Goal: Register for event/course

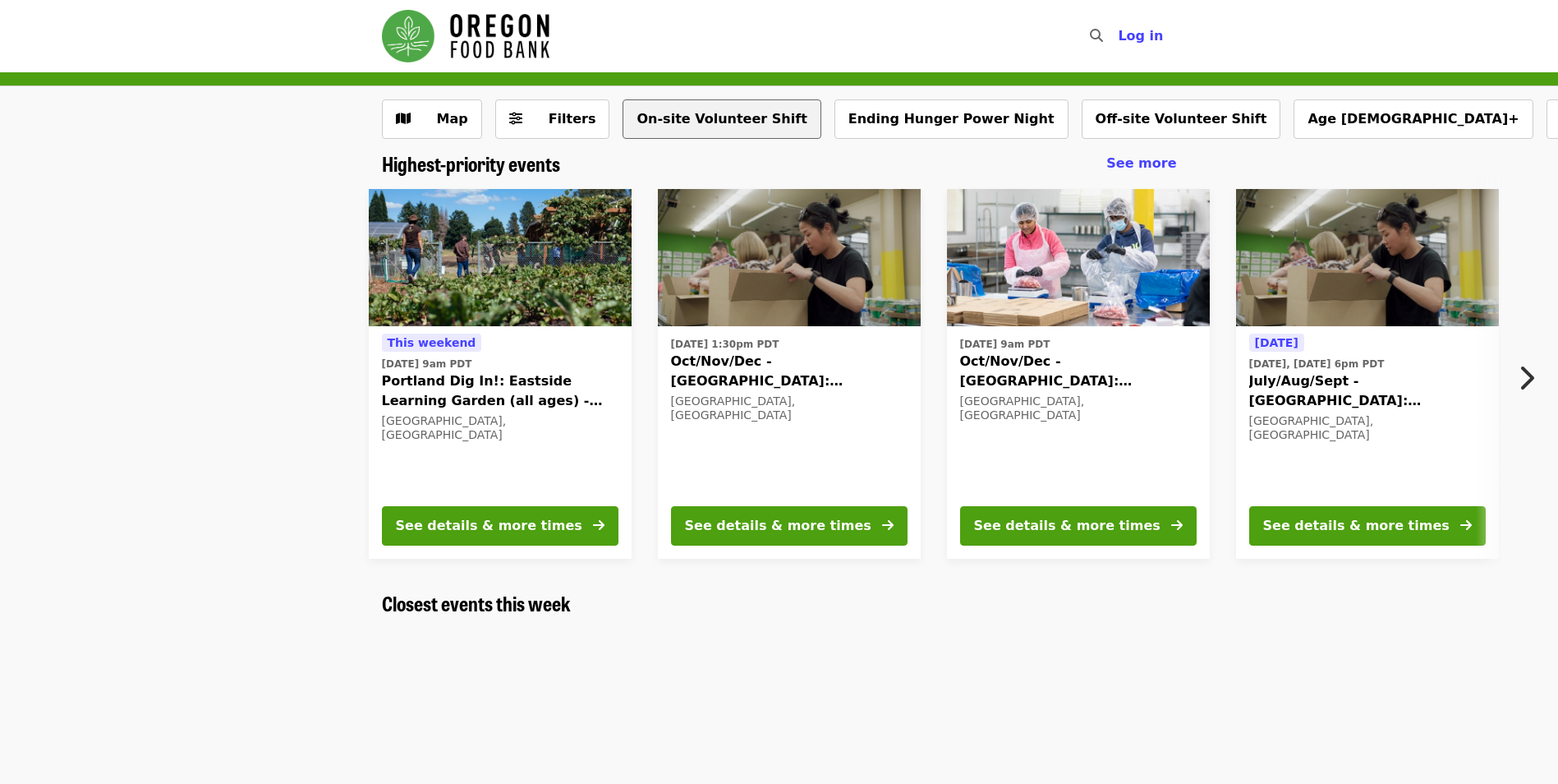
click at [671, 110] on button "On-site Volunteer Shift" at bounding box center [722, 118] width 198 height 39
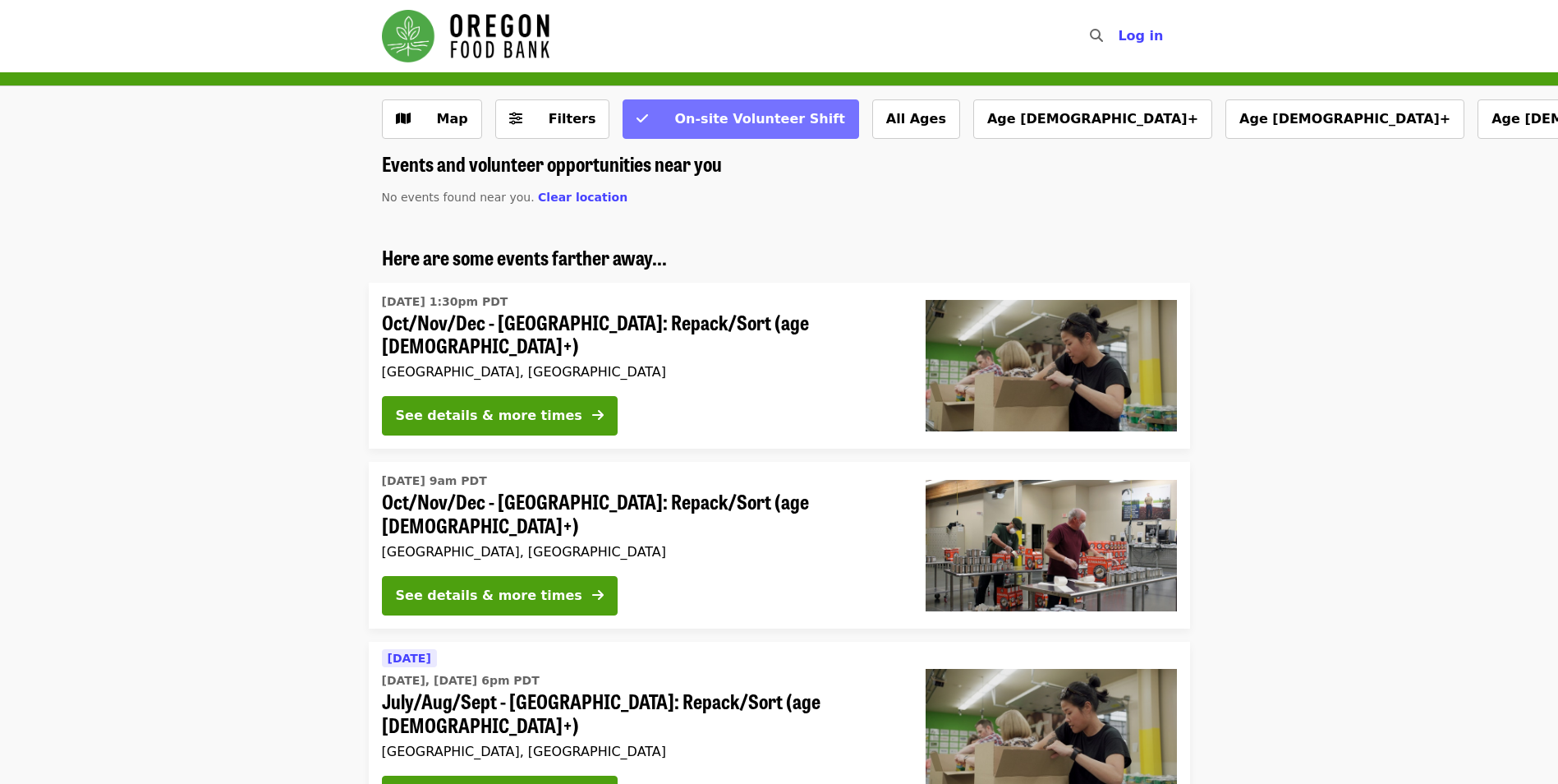
click at [713, 116] on span "On-site Volunteer Shift" at bounding box center [759, 118] width 170 height 15
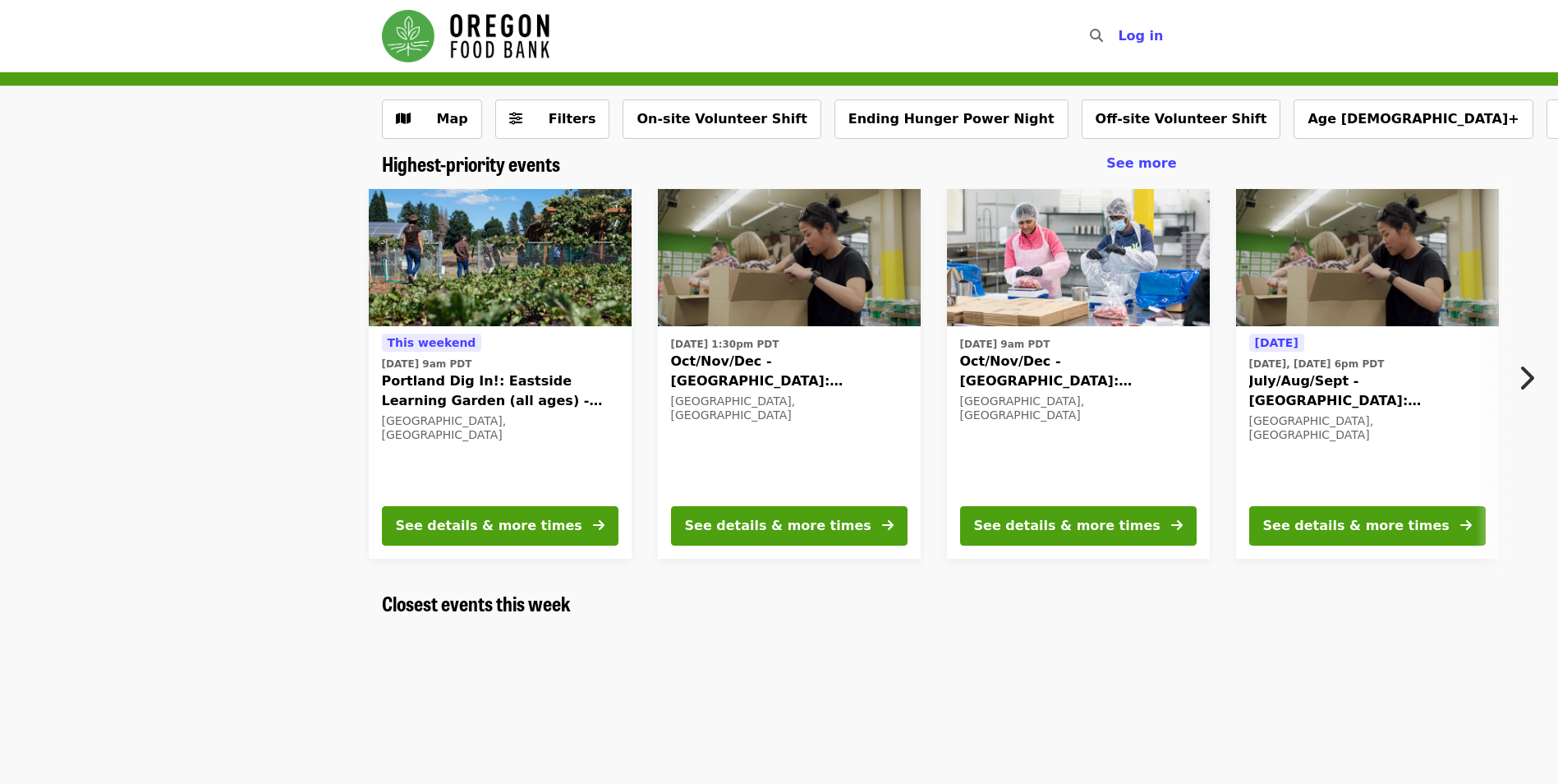
click at [1528, 381] on icon "chevron-right icon" at bounding box center [1526, 377] width 16 height 31
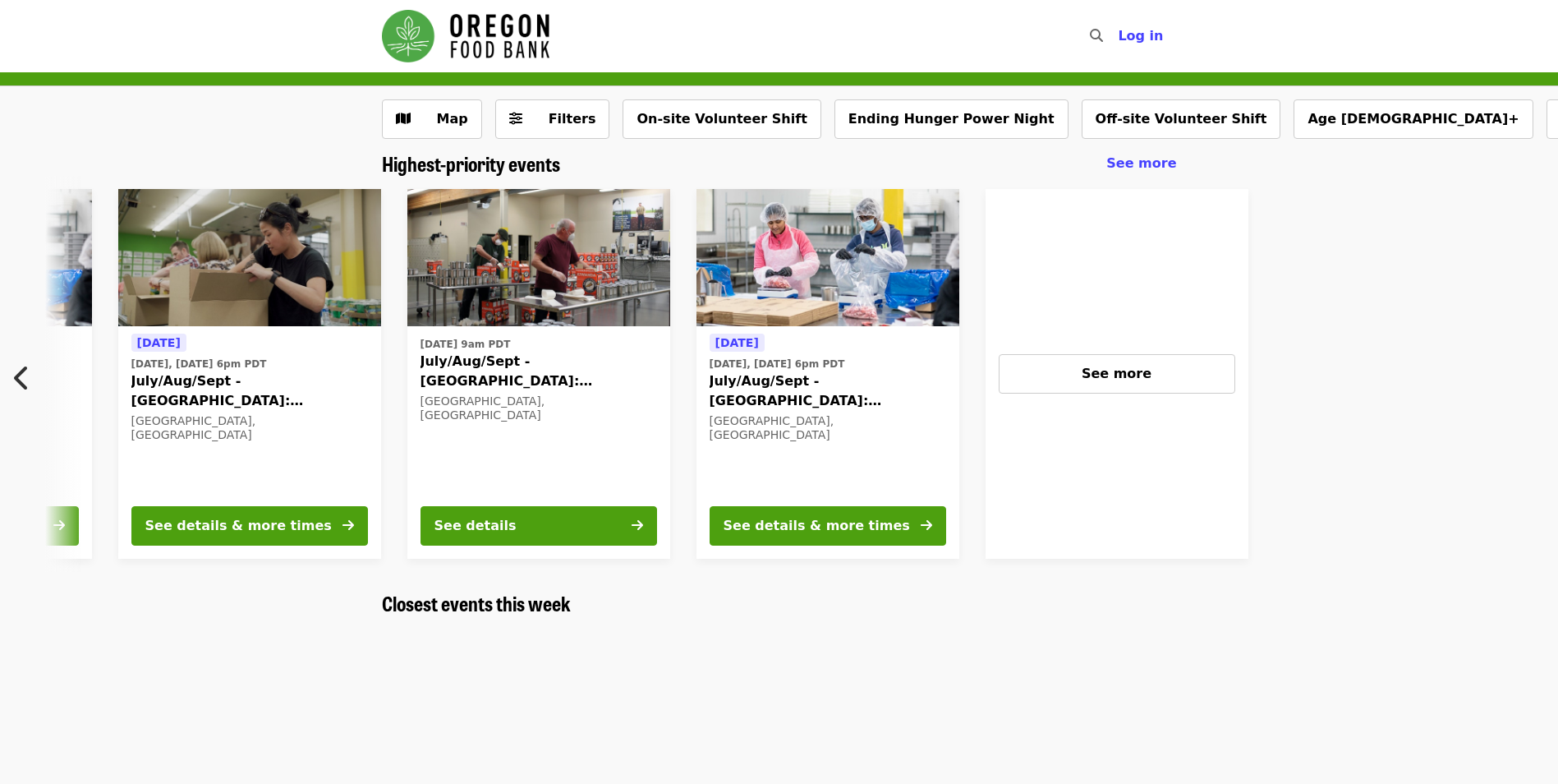
scroll to position [0, 1173]
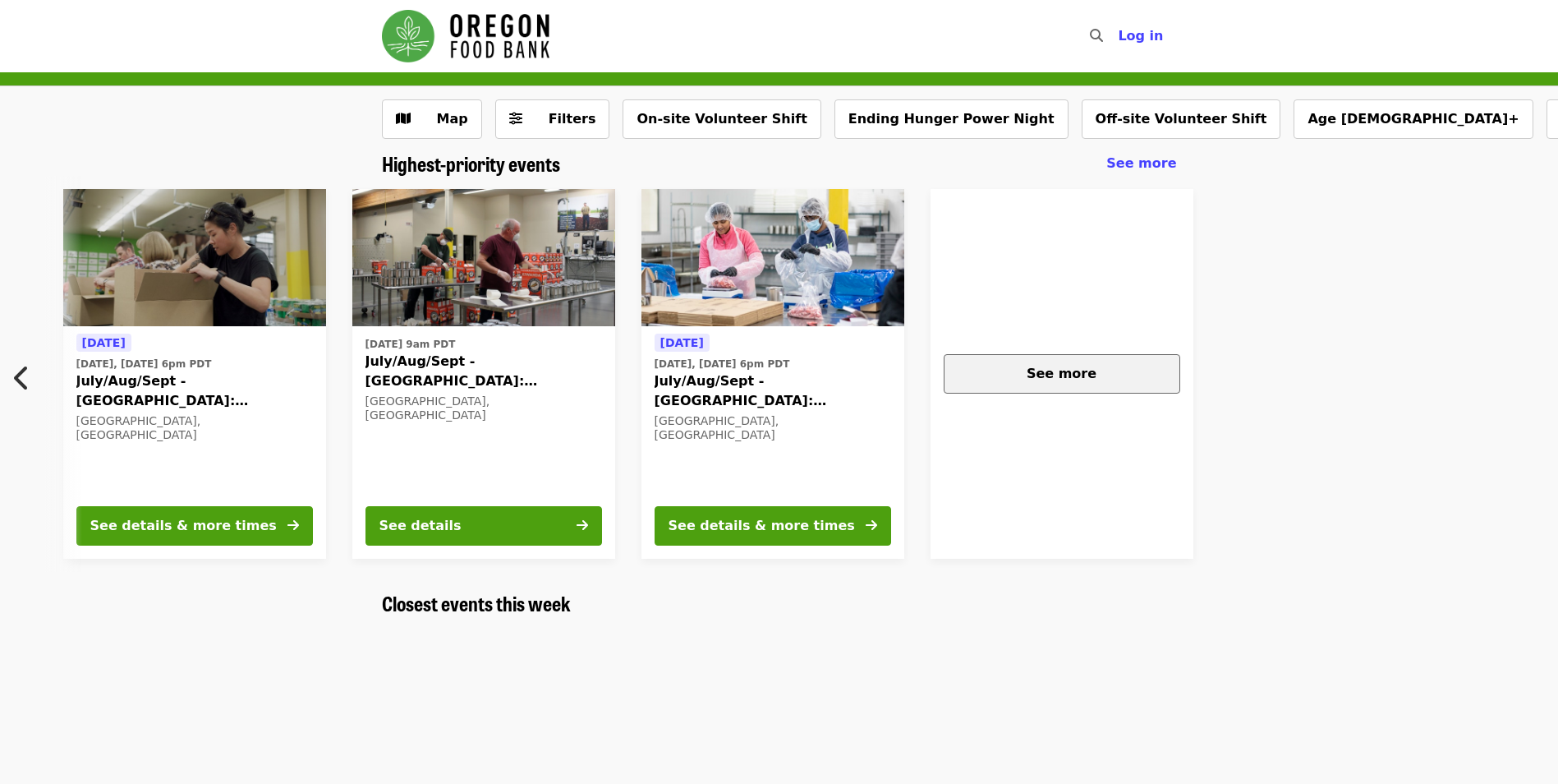
click at [991, 364] on div "See more" at bounding box center [1061, 374] width 208 height 20
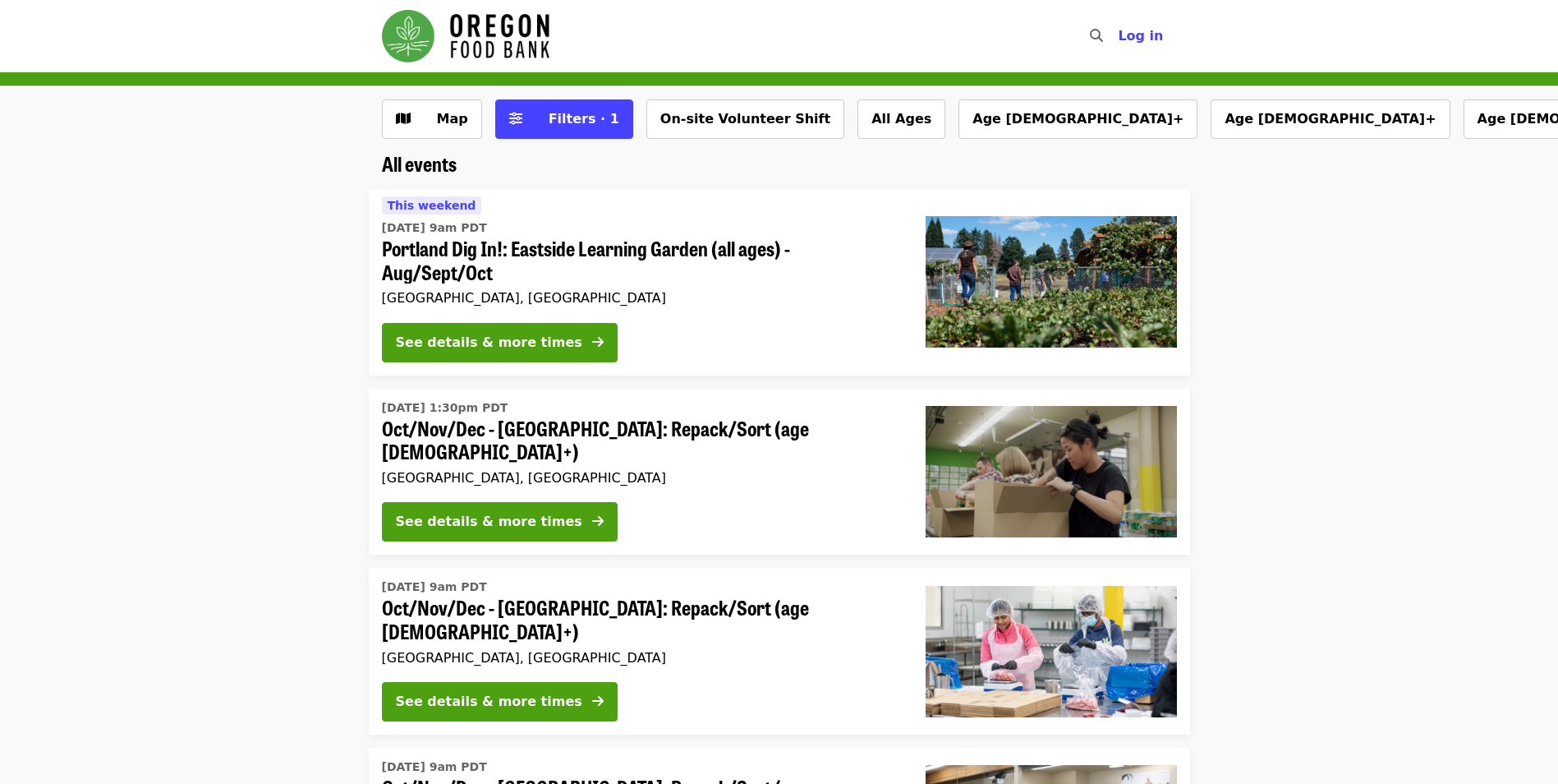
click at [382, 2] on nav "Skip to content ​ Log in" at bounding box center [779, 35] width 821 height 72
click at [488, 35] on img "Main navigation" at bounding box center [466, 36] width 167 height 53
